Goal: Information Seeking & Learning: Learn about a topic

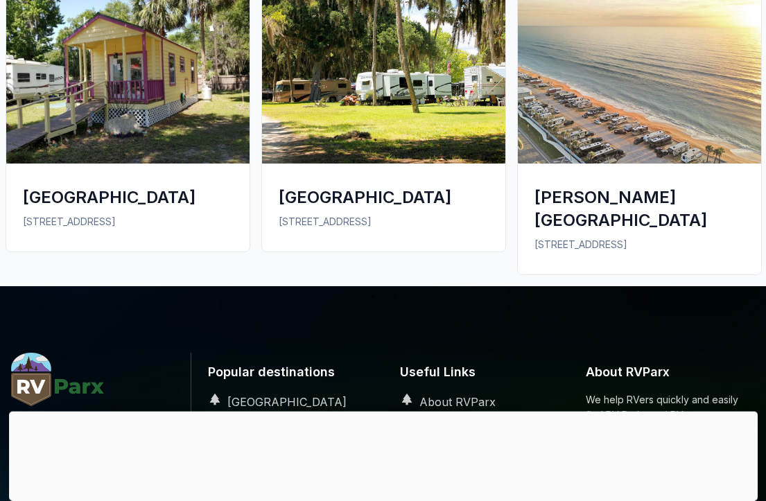
scroll to position [2167, 0]
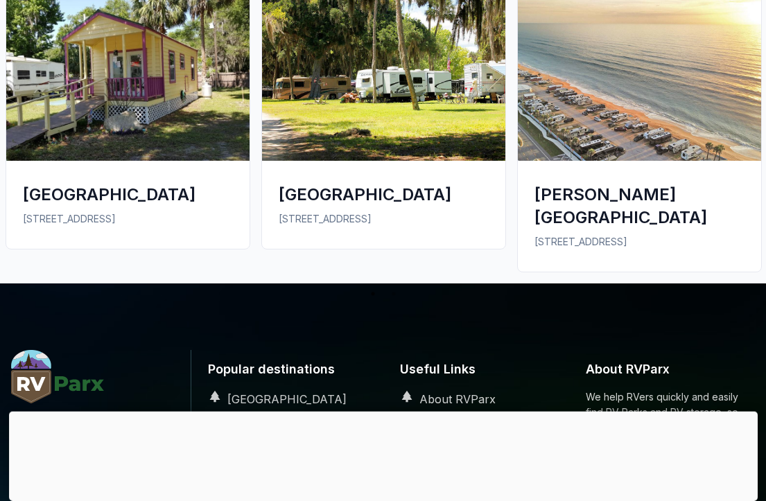
click at [331, 191] on div "[GEOGRAPHIC_DATA]" at bounding box center [384, 194] width 210 height 23
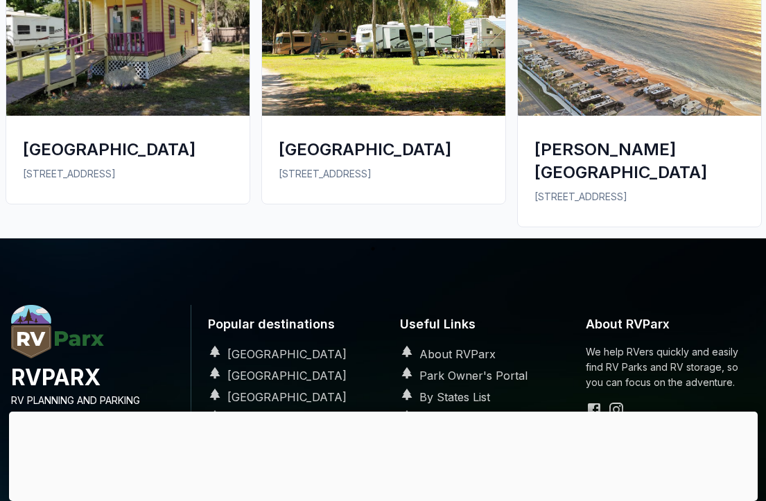
scroll to position [2213, 0]
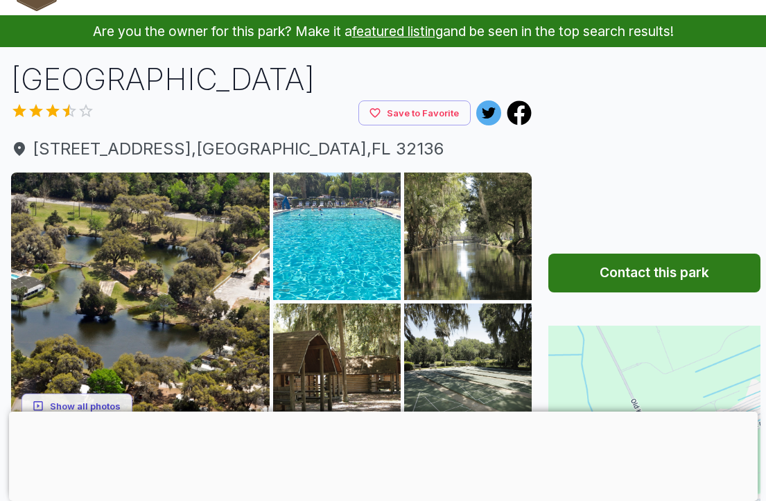
scroll to position [43, 0]
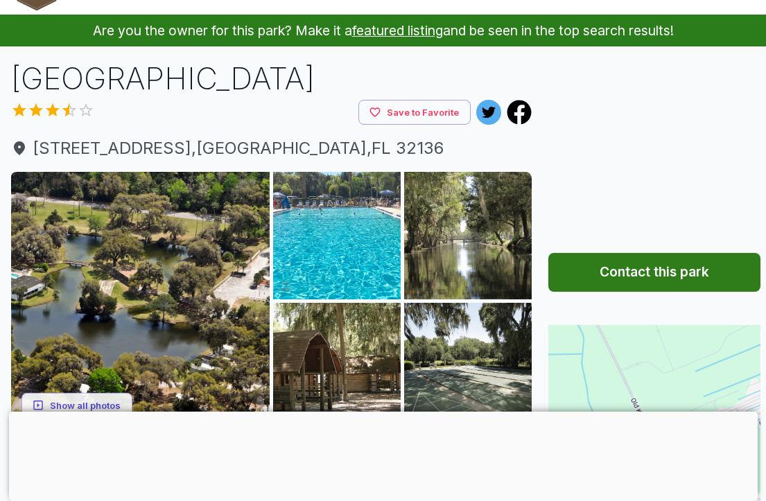
click at [92, 398] on button "Show all photos" at bounding box center [76, 405] width 111 height 26
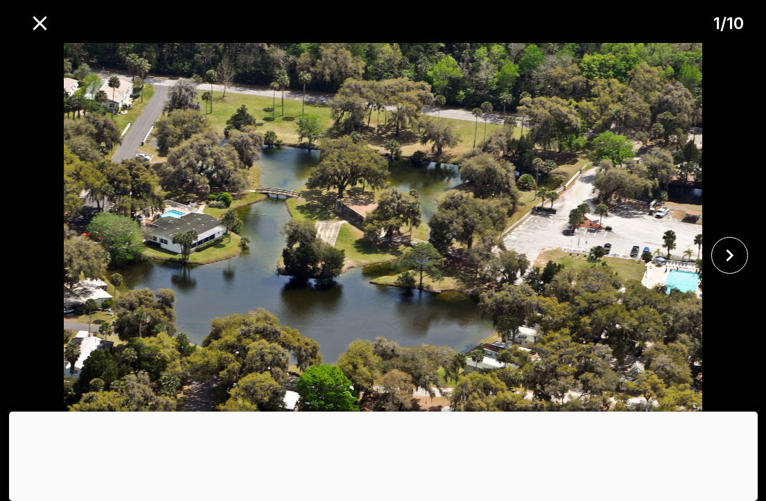
click at [727, 261] on icon "close" at bounding box center [730, 255] width 8 height 12
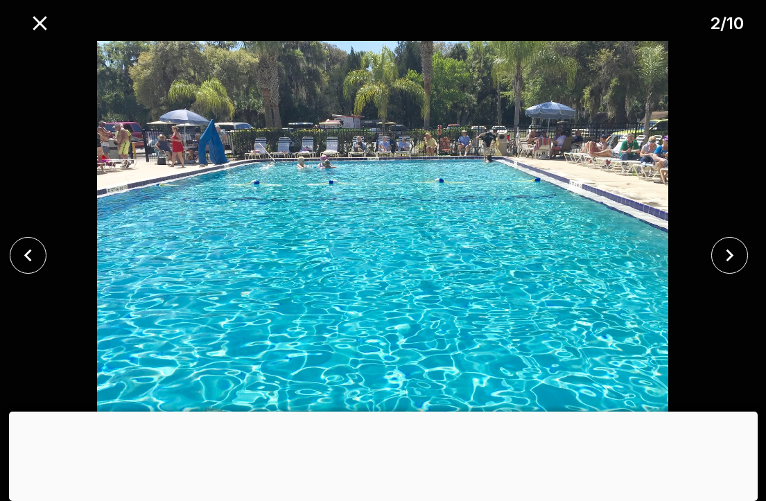
click at [718, 267] on icon "close" at bounding box center [729, 255] width 24 height 24
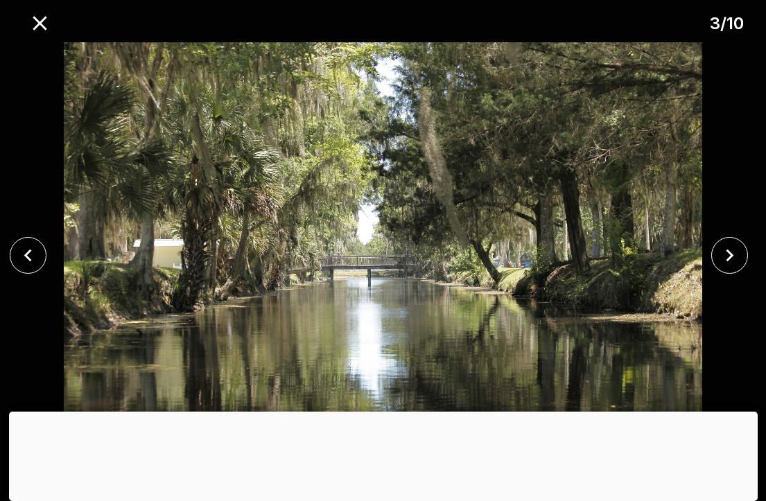
click at [724, 267] on icon "close" at bounding box center [729, 255] width 24 height 24
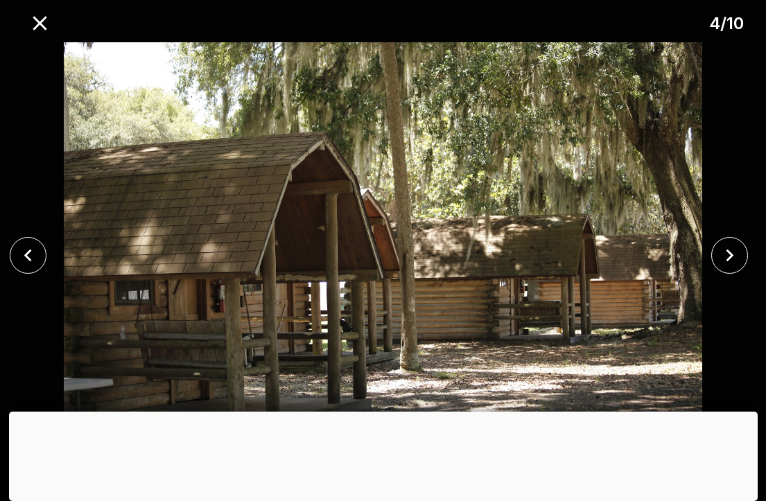
click at [715, 274] on button "close" at bounding box center [729, 255] width 37 height 37
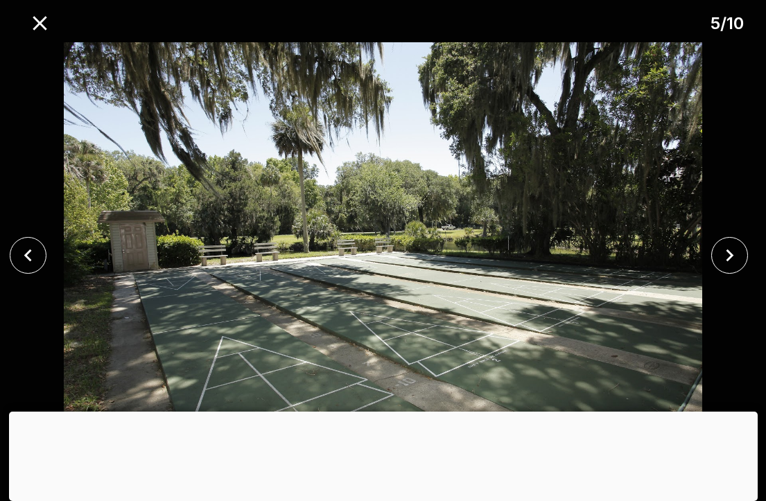
click at [717, 274] on button "close" at bounding box center [729, 255] width 37 height 37
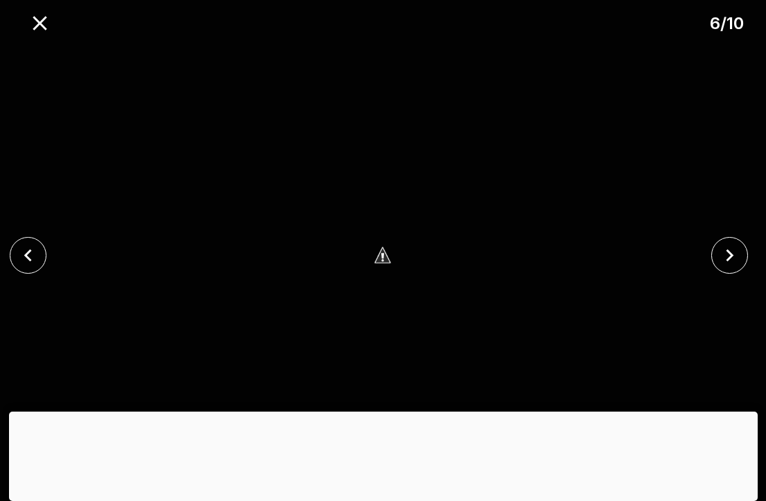
click at [721, 267] on icon "close" at bounding box center [729, 255] width 24 height 24
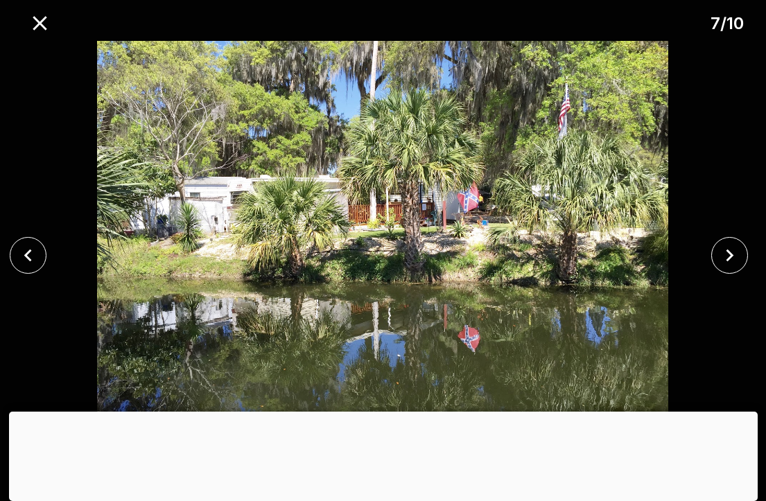
click at [717, 274] on button "close" at bounding box center [729, 255] width 37 height 37
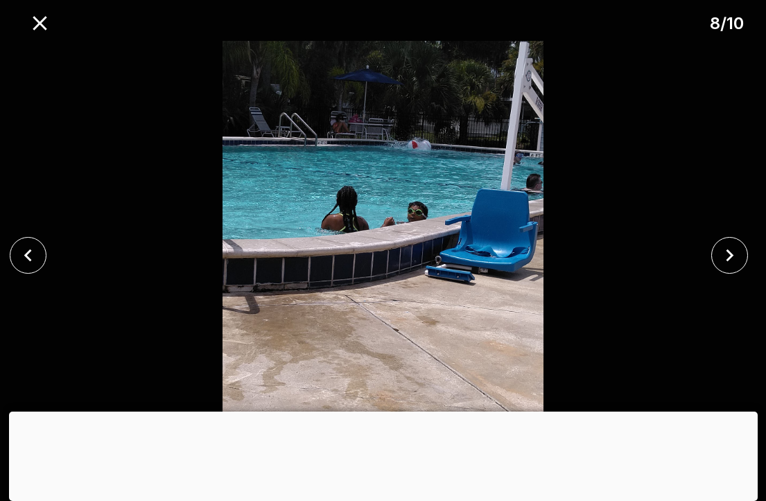
click at [716, 274] on button "close" at bounding box center [729, 255] width 37 height 37
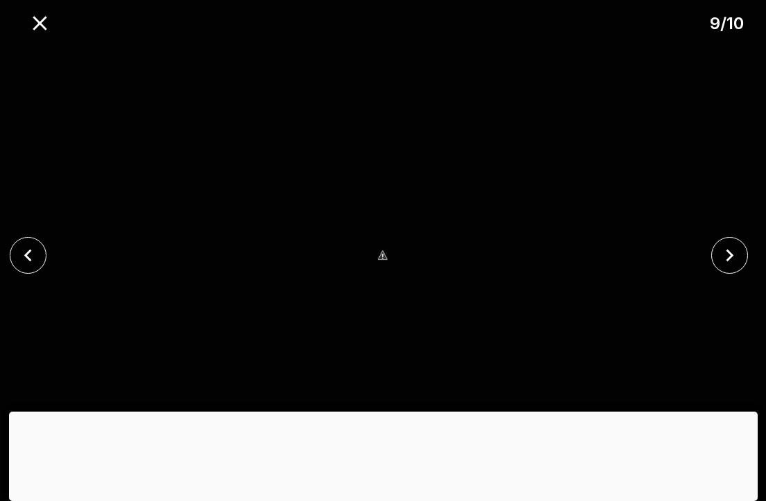
click at [726, 267] on icon "close" at bounding box center [729, 255] width 24 height 24
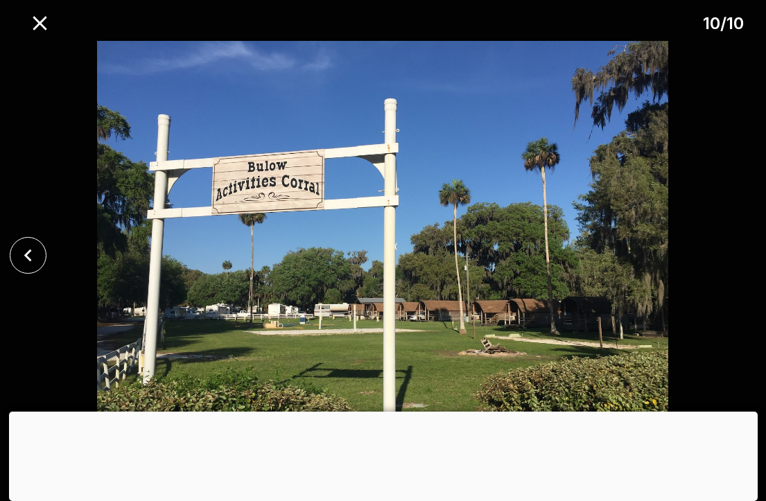
scroll to position [88, 0]
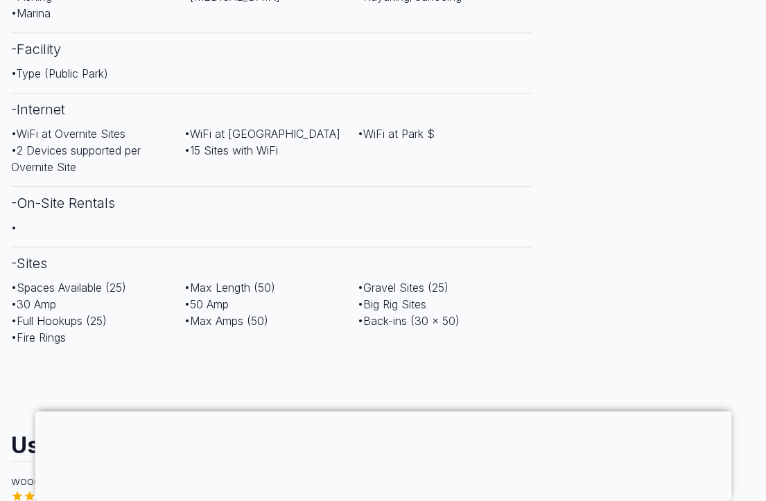
scroll to position [860, 0]
